Goal: Information Seeking & Learning: Learn about a topic

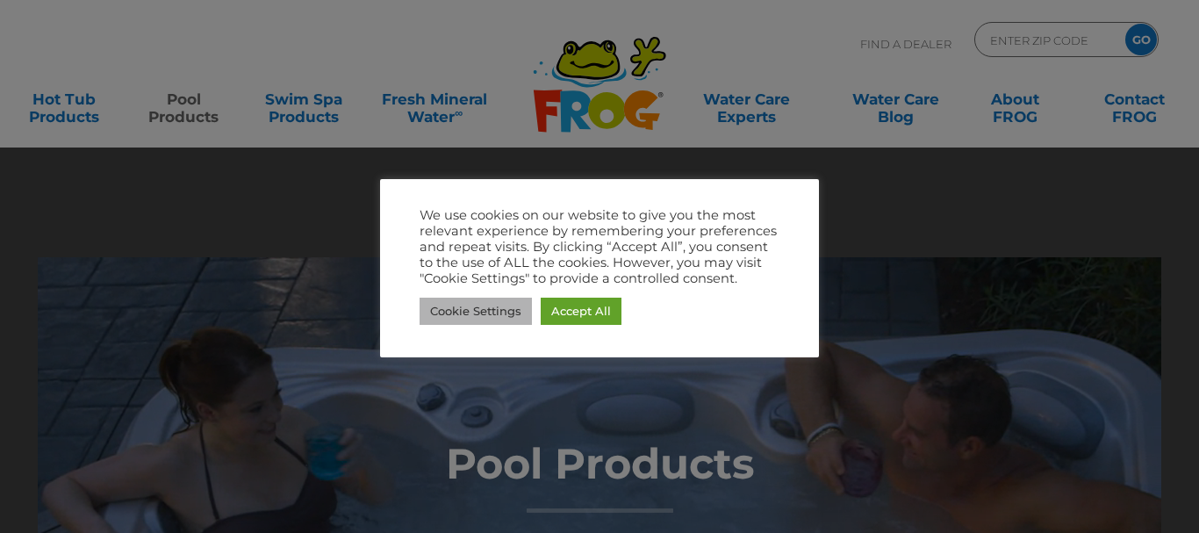
click at [504, 314] on link "Cookie Settings" at bounding box center [476, 311] width 112 height 27
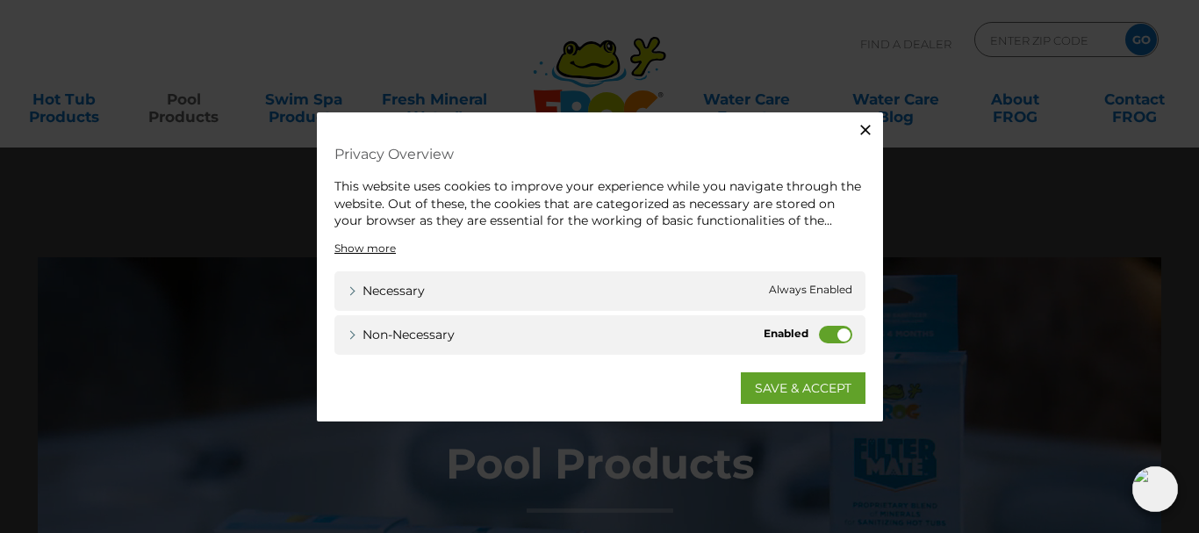
click at [824, 334] on label "Non-necessary" at bounding box center [835, 334] width 33 height 18
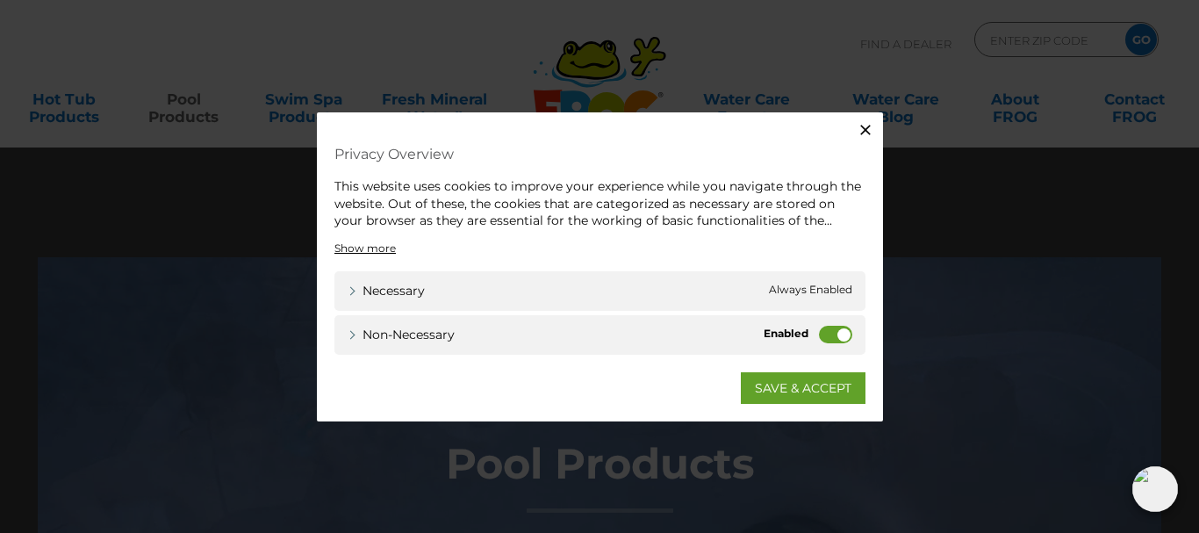
click at [0, 0] on input "Non-necessary" at bounding box center [0, 0] width 0 height 0
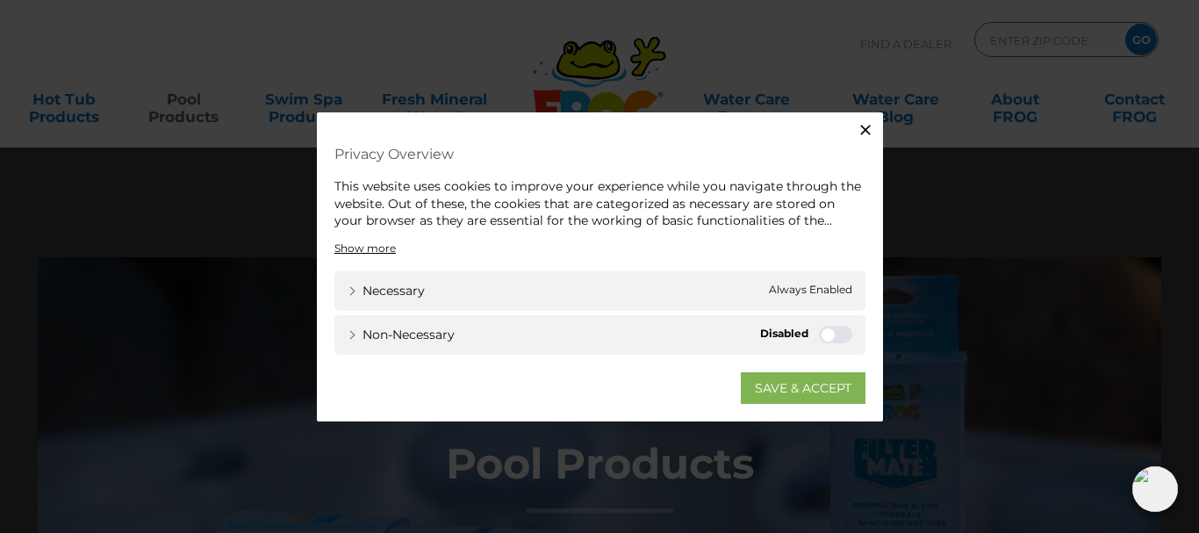
click at [806, 390] on link "SAVE & ACCEPT" at bounding box center [803, 387] width 125 height 32
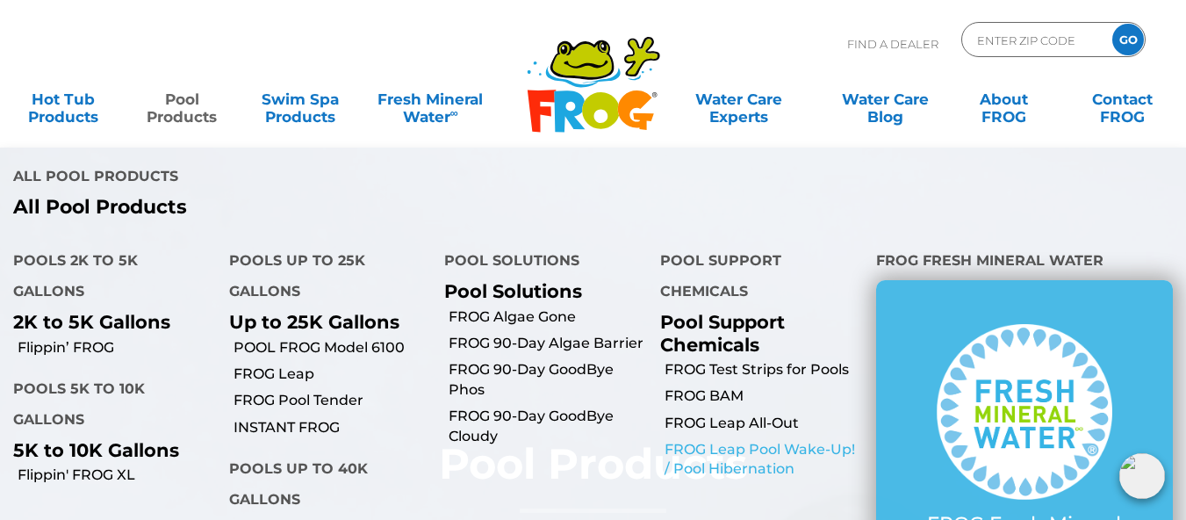
click at [723, 440] on link "FROG Leap Pool Wake-Up! / Pool Hibernation" at bounding box center [764, 460] width 198 height 40
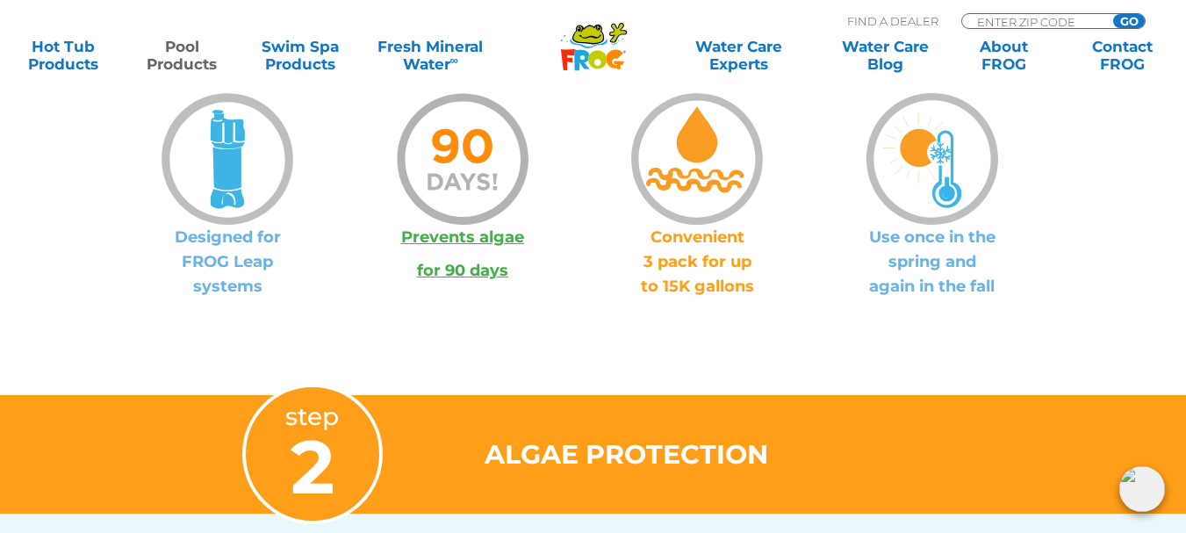
scroll to position [1558, 0]
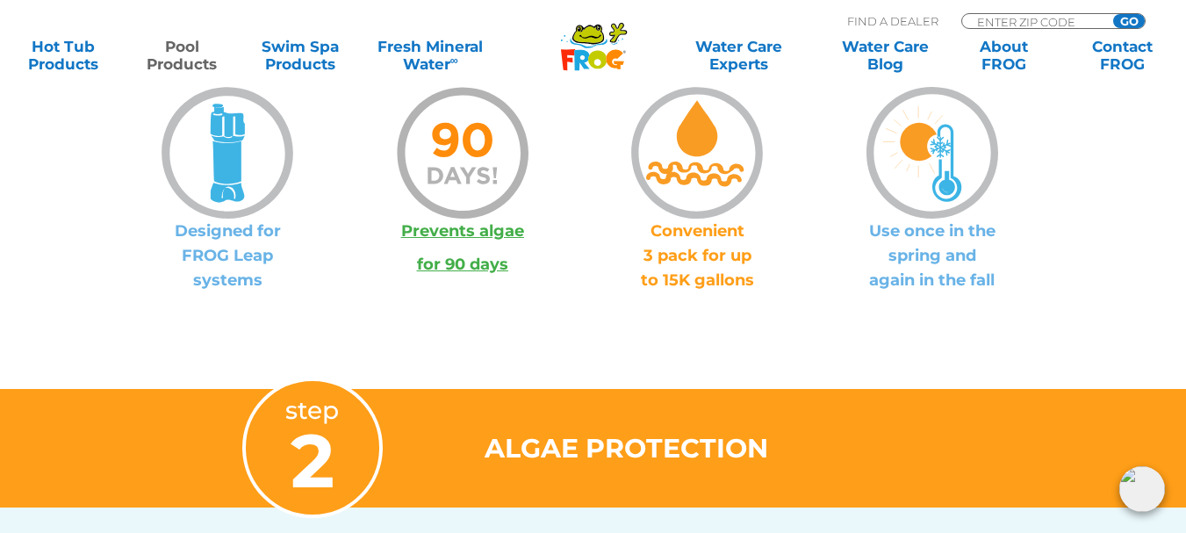
click at [459, 230] on link "Prevents algae" at bounding box center [462, 230] width 123 height 19
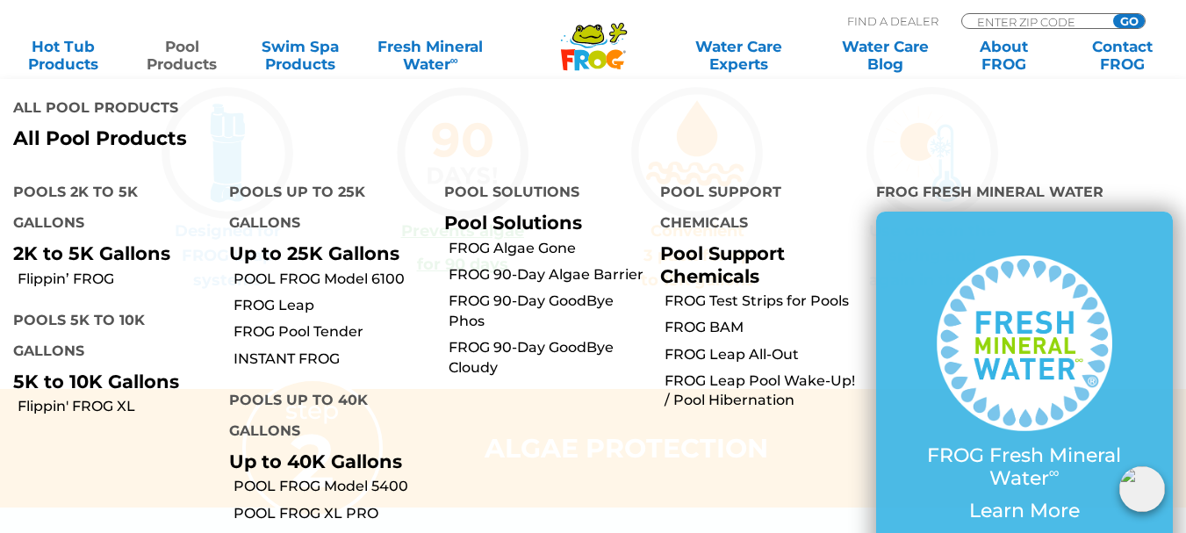
click at [191, 54] on link "Pool Products" at bounding box center [182, 55] width 92 height 35
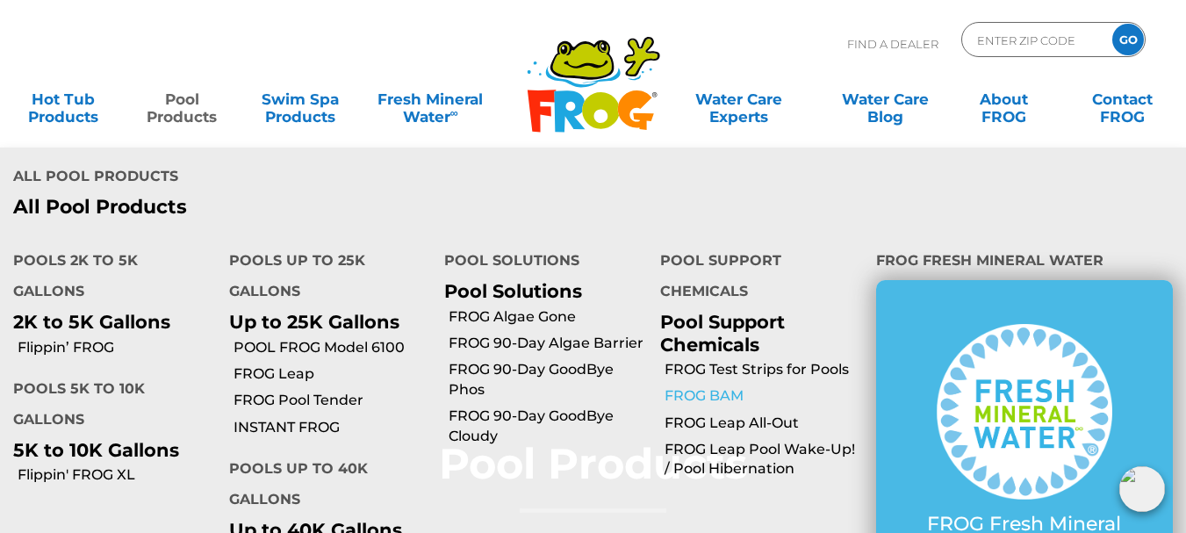
click at [704, 386] on link "FROG BAM" at bounding box center [764, 395] width 198 height 19
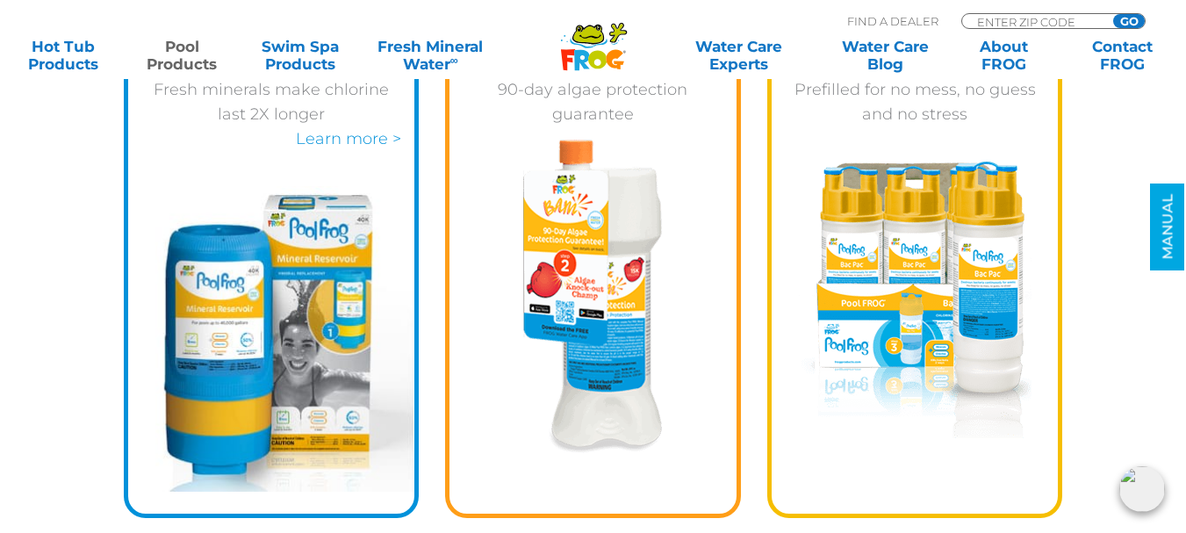
scroll to position [4428, 0]
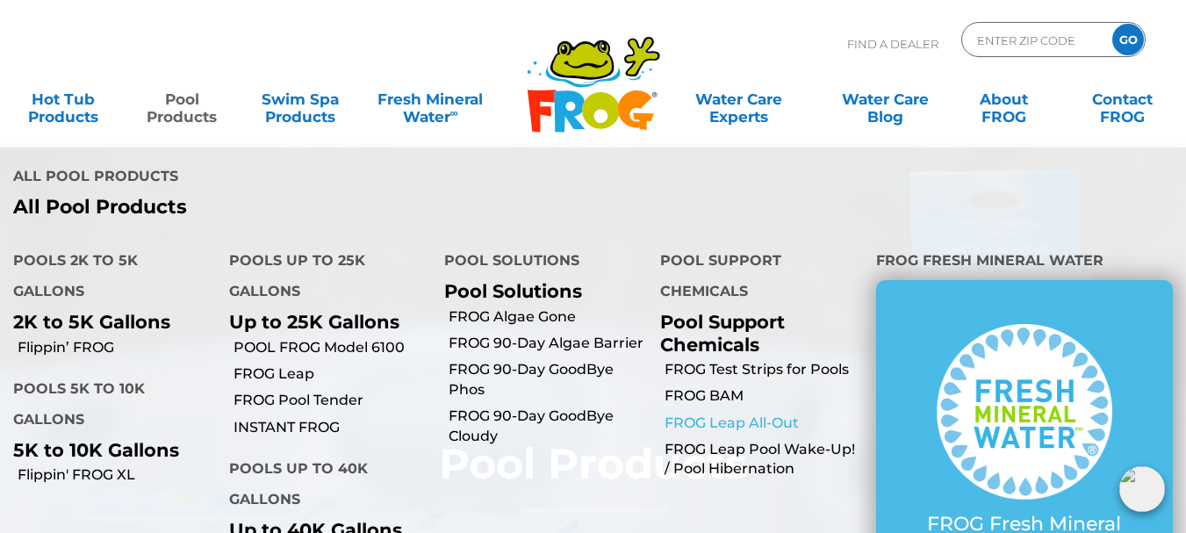
click at [678, 414] on link "FROG Leap All-Out" at bounding box center [764, 423] width 198 height 19
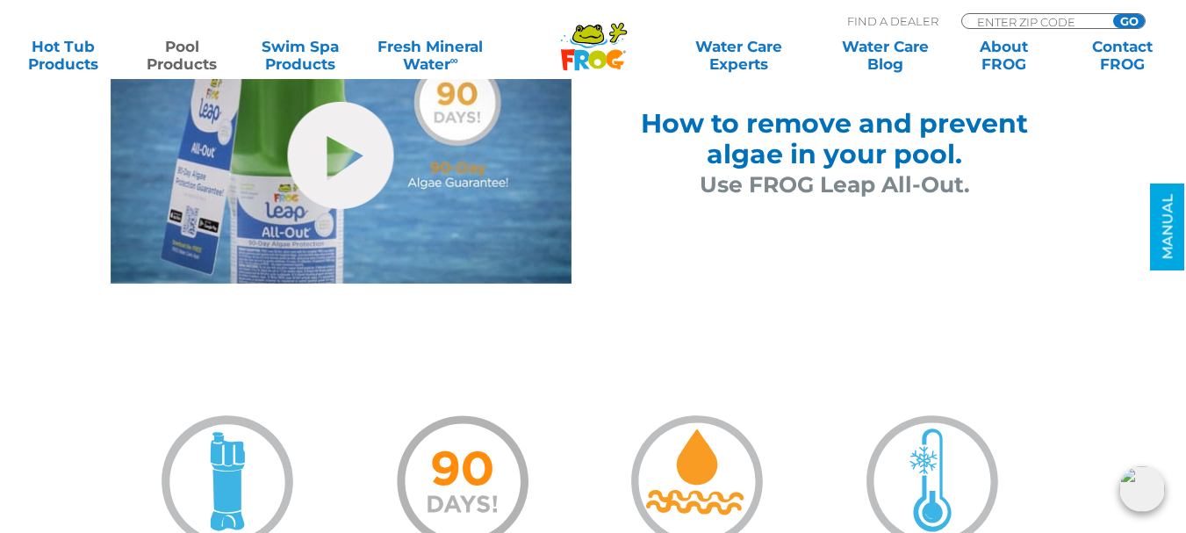
scroll to position [1112, 0]
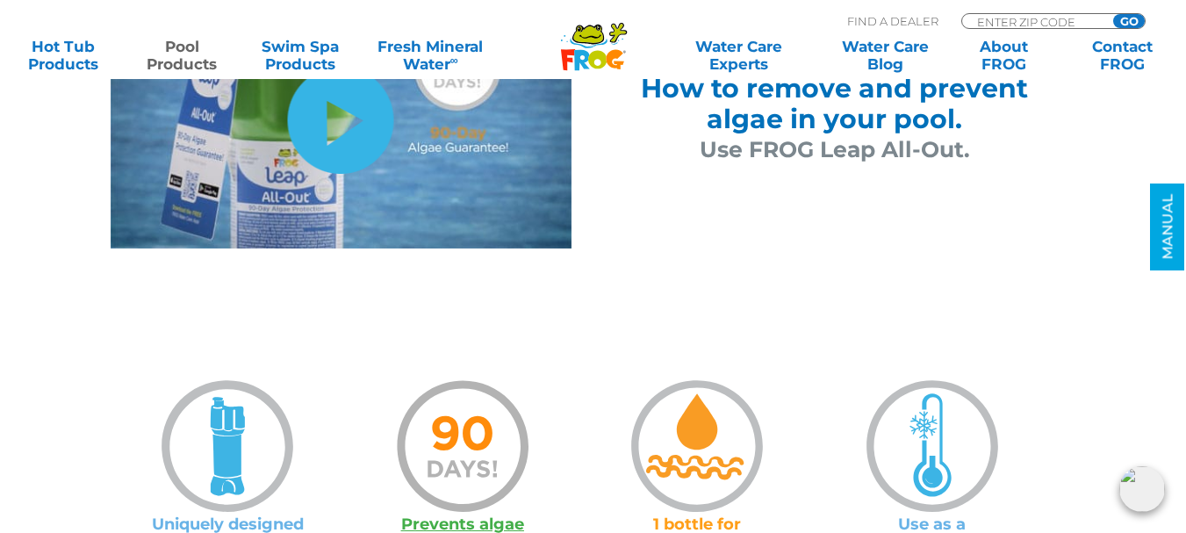
click at [354, 125] on link "hide-me" at bounding box center [341, 120] width 106 height 107
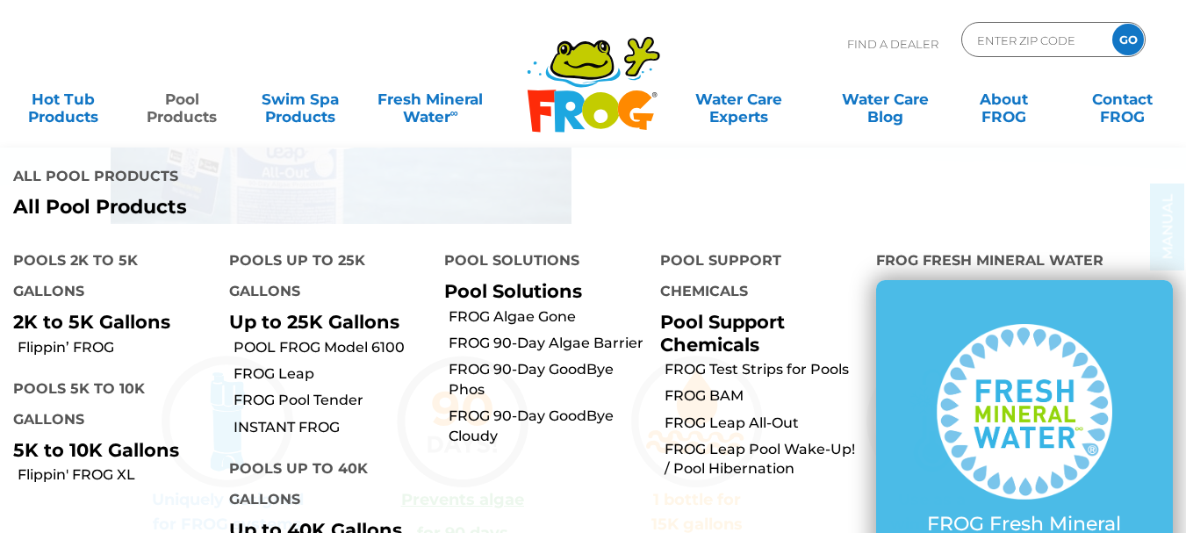
scroll to position [1112, 0]
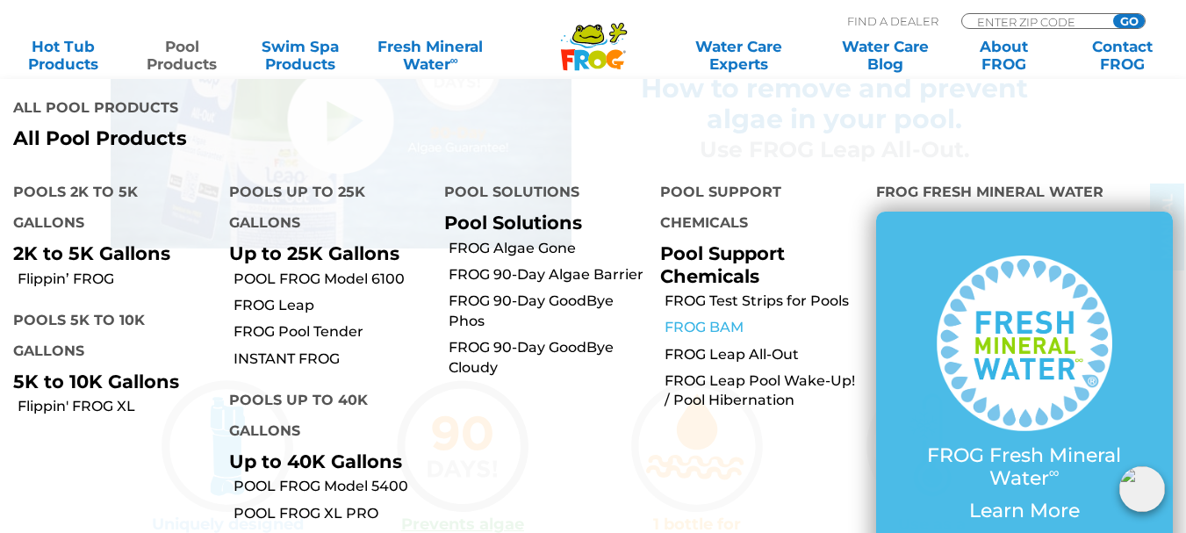
click at [719, 318] on link "FROG BAM" at bounding box center [764, 327] width 198 height 19
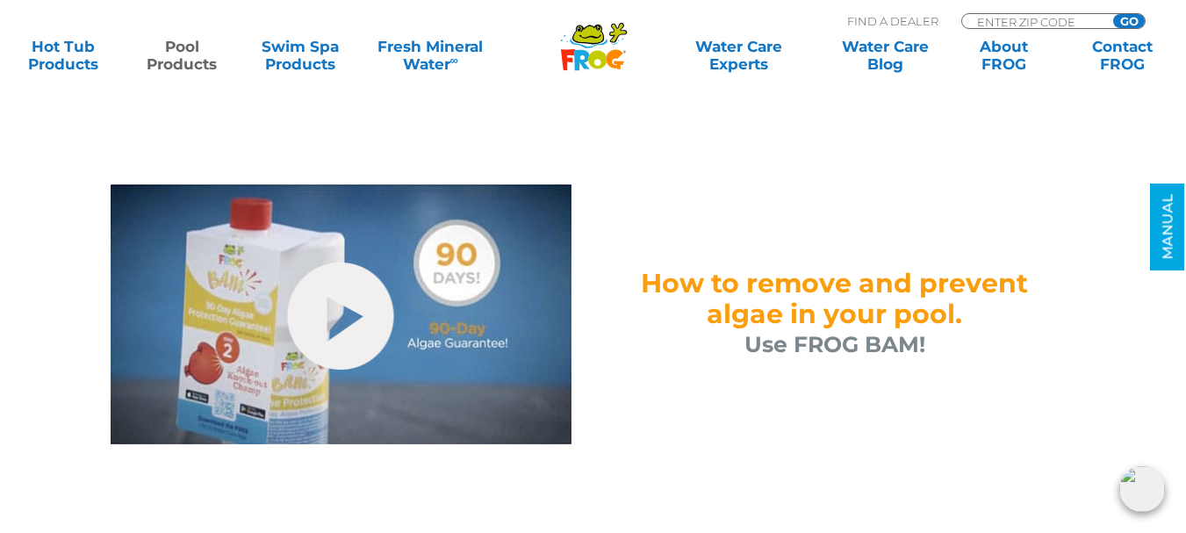
scroll to position [667, 0]
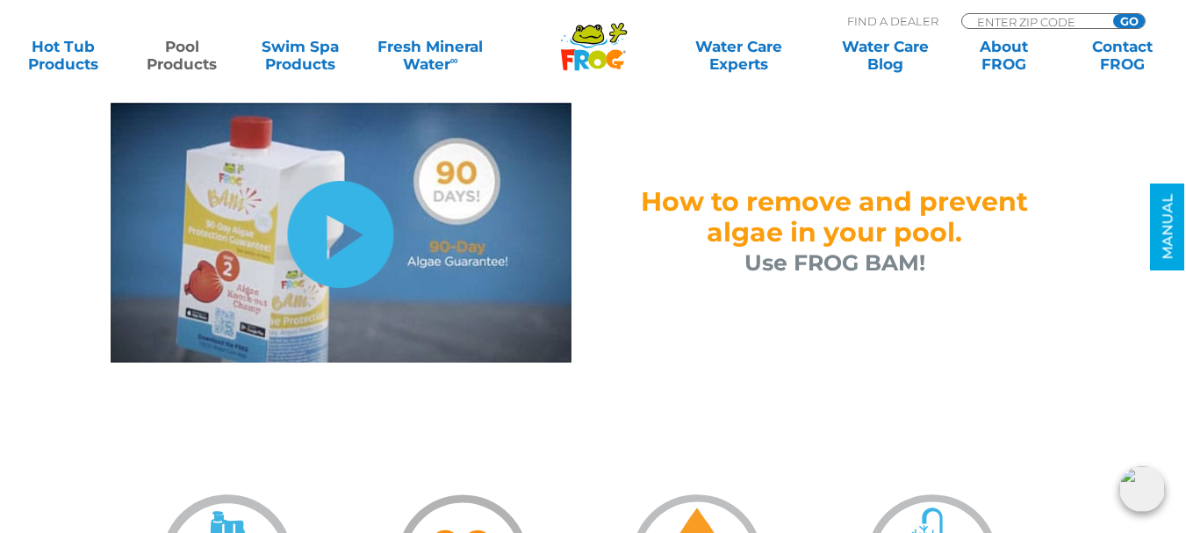
click at [355, 243] on link "hide-me" at bounding box center [341, 234] width 106 height 107
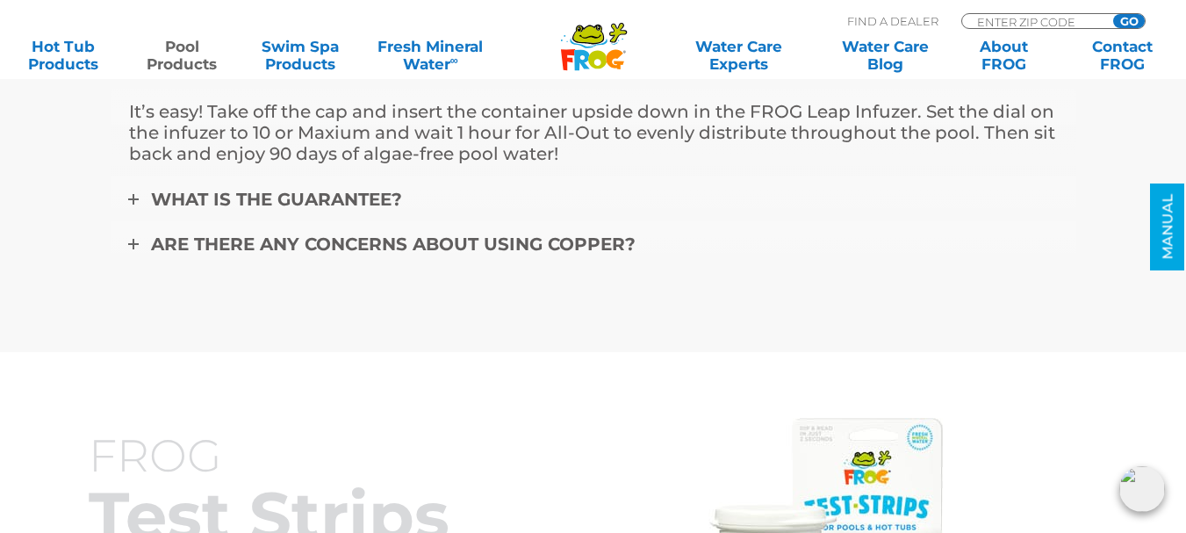
scroll to position [7059, 0]
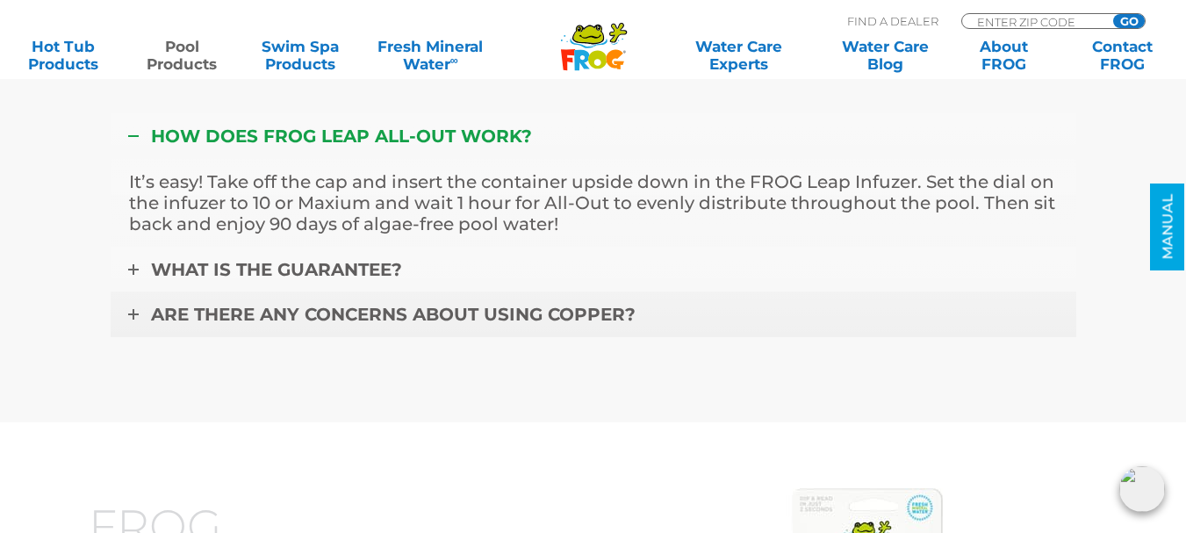
click at [163, 313] on span "ARE THERE ANY CONCERNS ABOUT USING COPPER?" at bounding box center [393, 314] width 485 height 21
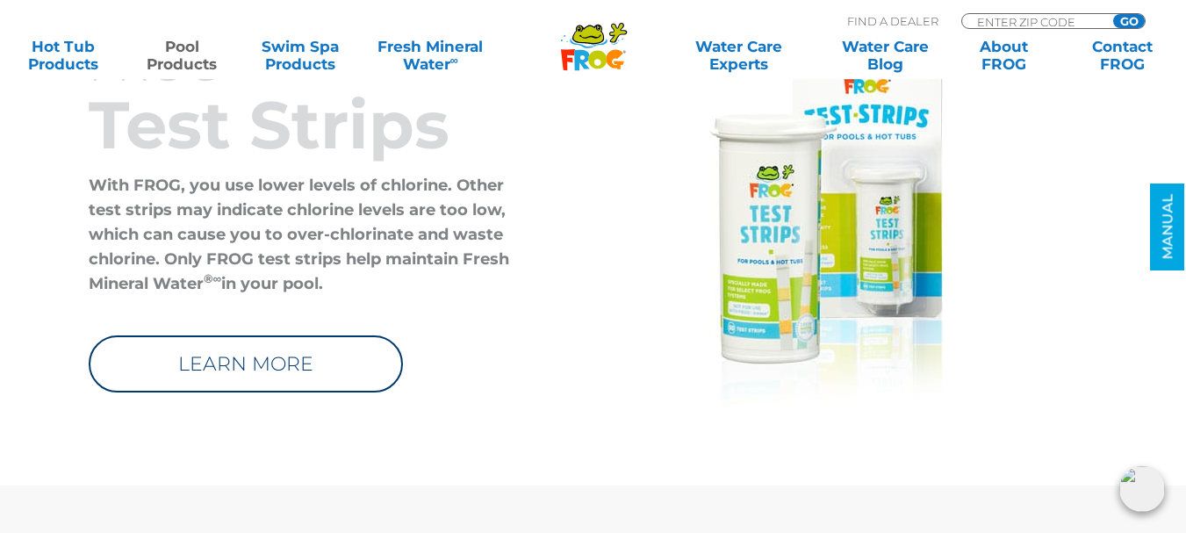
scroll to position [7480, 0]
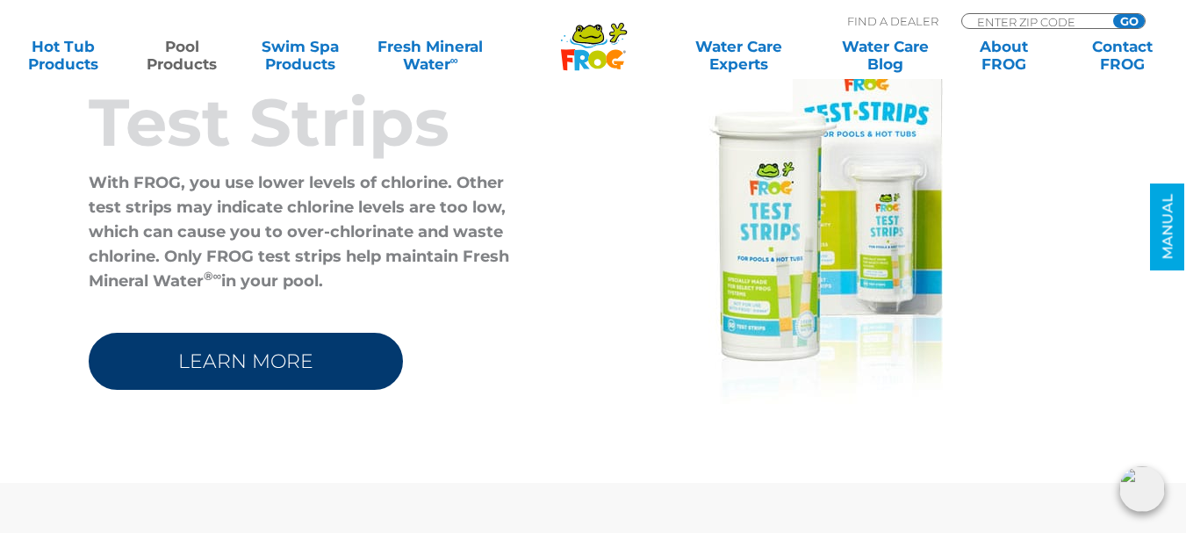
click at [234, 362] on link "LEARN MORE" at bounding box center [246, 361] width 314 height 57
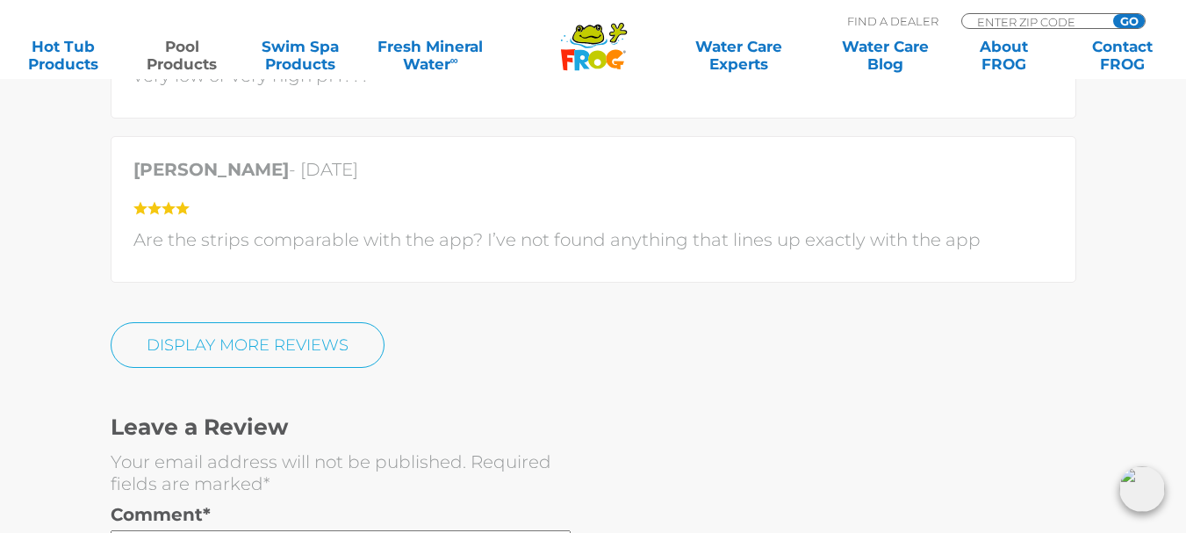
scroll to position [5340, 0]
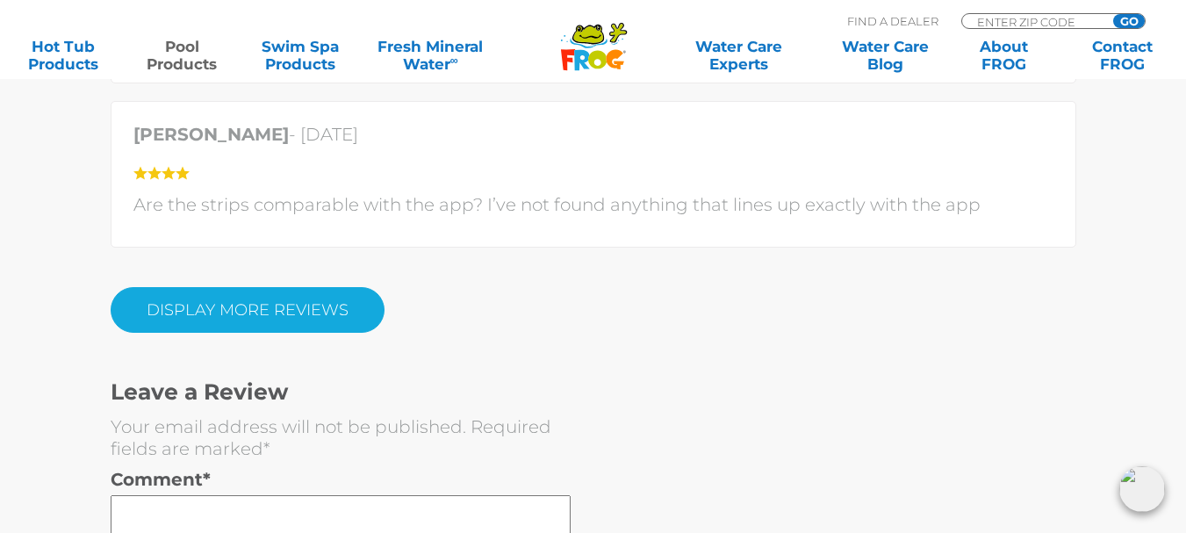
click at [329, 303] on link "Display More Reviews" at bounding box center [248, 310] width 274 height 46
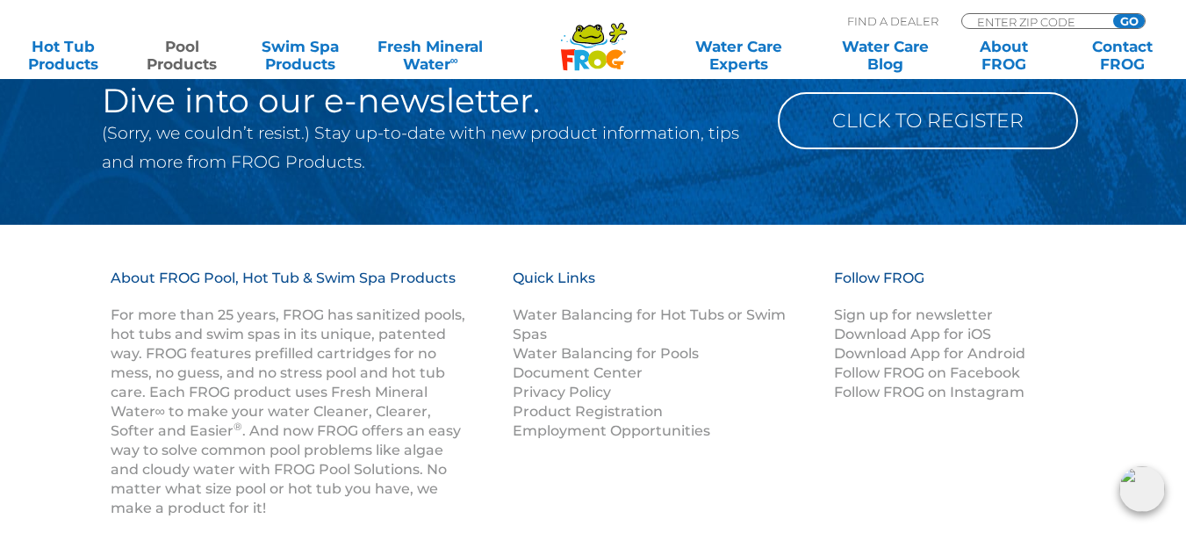
scroll to position [8348, 0]
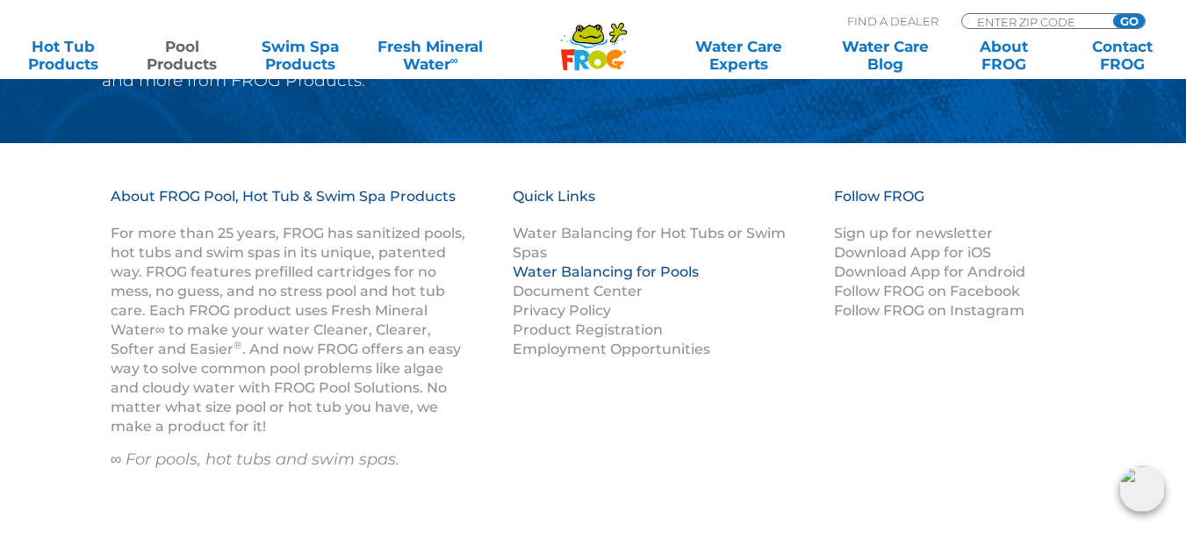
click at [563, 263] on link "Water Balancing for Pools" at bounding box center [606, 271] width 186 height 17
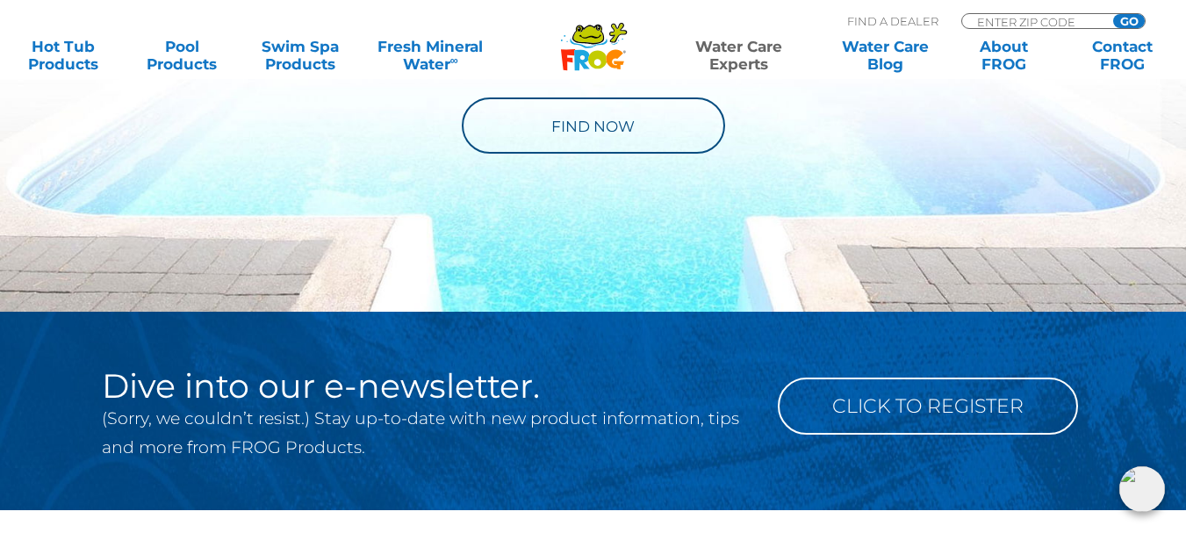
scroll to position [2026, 0]
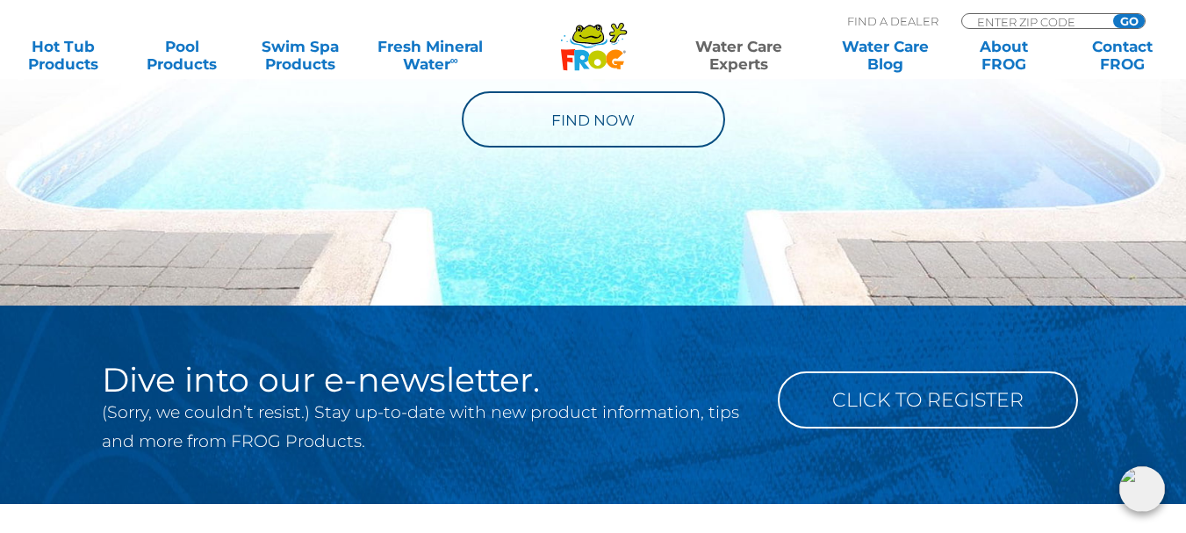
click at [1102, 18] on div "ENTER ZIP CODE GO" at bounding box center [1053, 21] width 184 height 16
click at [1054, 18] on input "Zip Code Form" at bounding box center [1035, 21] width 119 height 15
type input "19006"
click at [1128, 22] on input "GO" at bounding box center [1129, 21] width 32 height 14
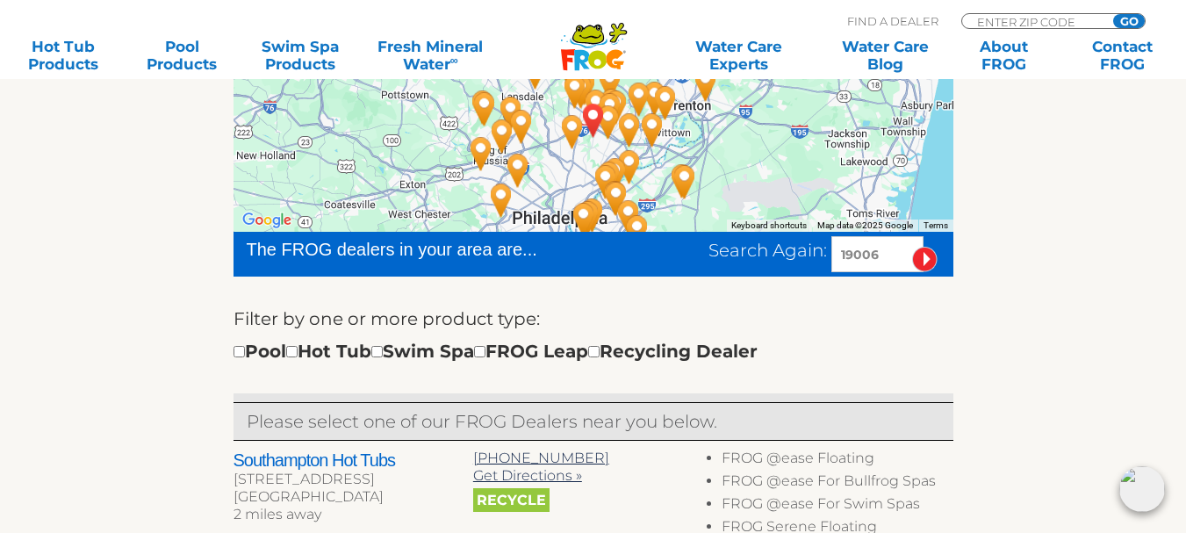
scroll to position [445, 0]
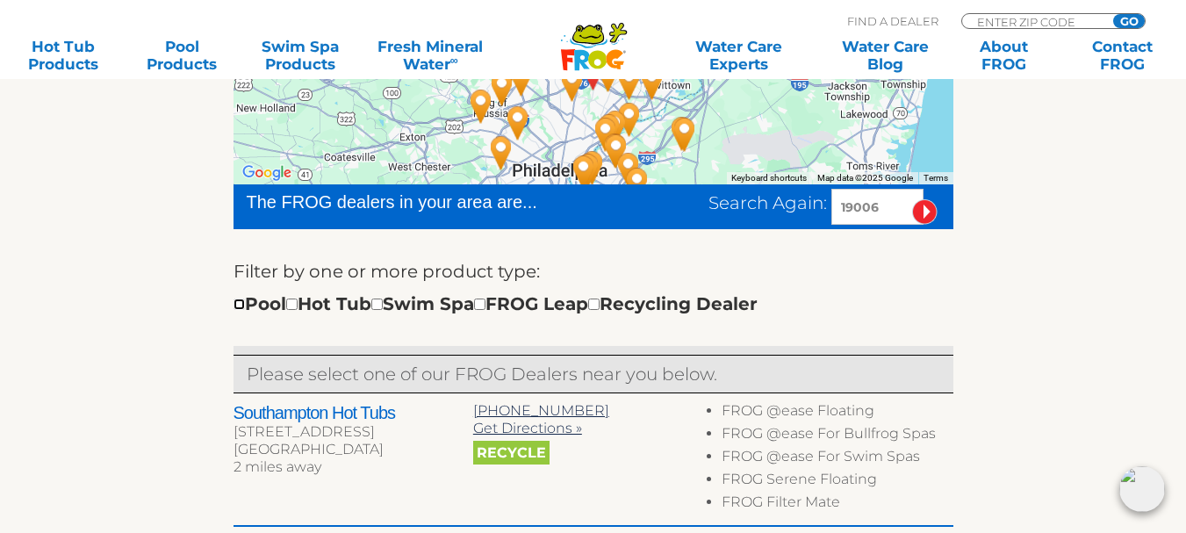
click at [237, 305] on input "checkbox" at bounding box center [239, 304] width 11 height 11
checkbox input "true"
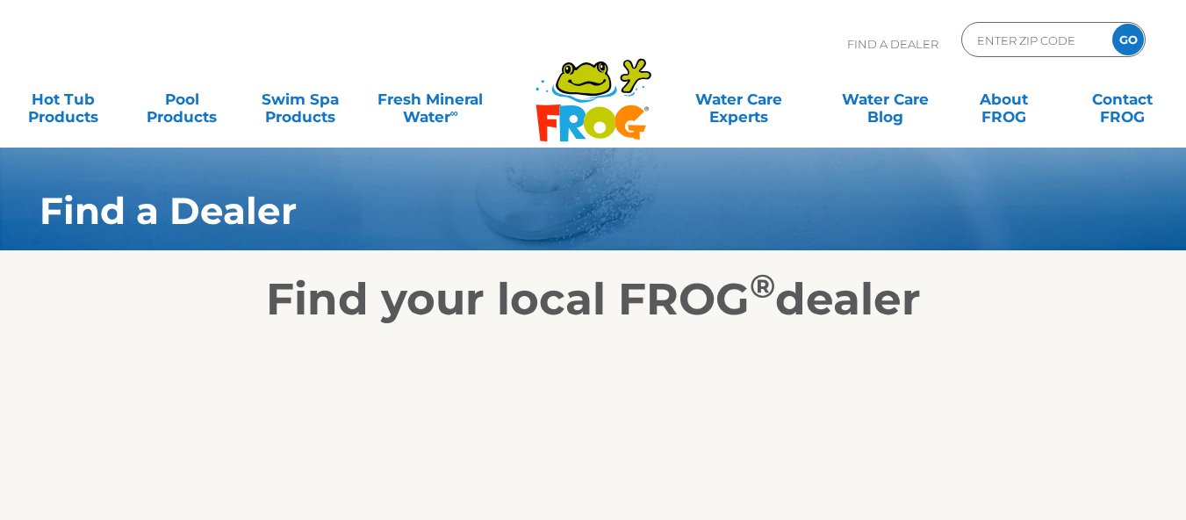
click at [1185, 519] on html "Find A Dealer ENTER ZIP CODE GO MENU MENU Hot Tub Products All Hot Tub Products…" at bounding box center [593, 260] width 1186 height 520
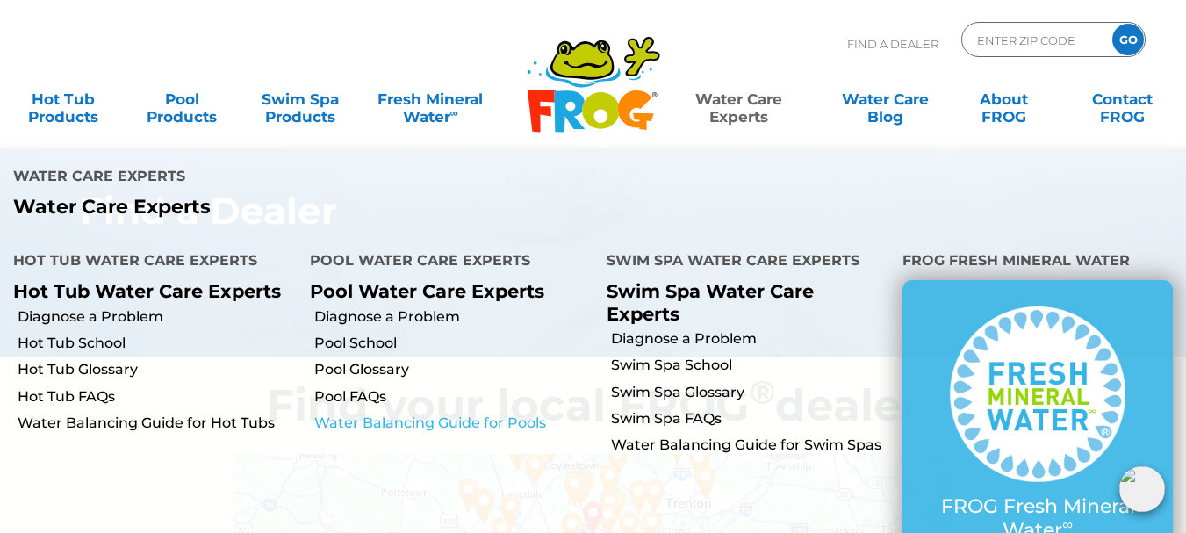
click at [443, 414] on link "Water Balancing Guide for Pools" at bounding box center [453, 423] width 279 height 19
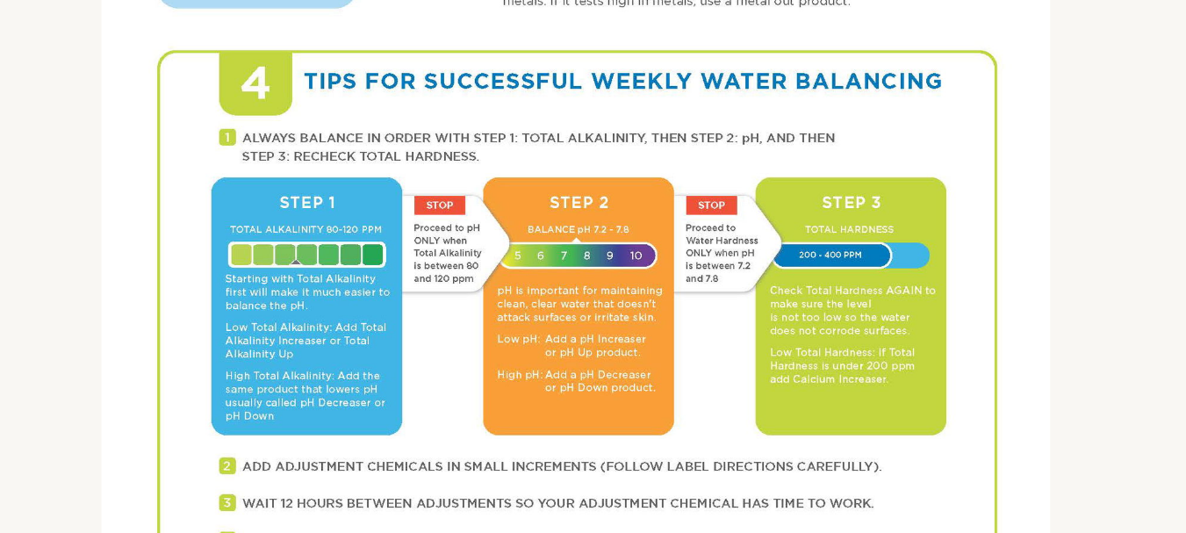
scroll to position [1080, 0]
